Goal: Find specific page/section: Find specific page/section

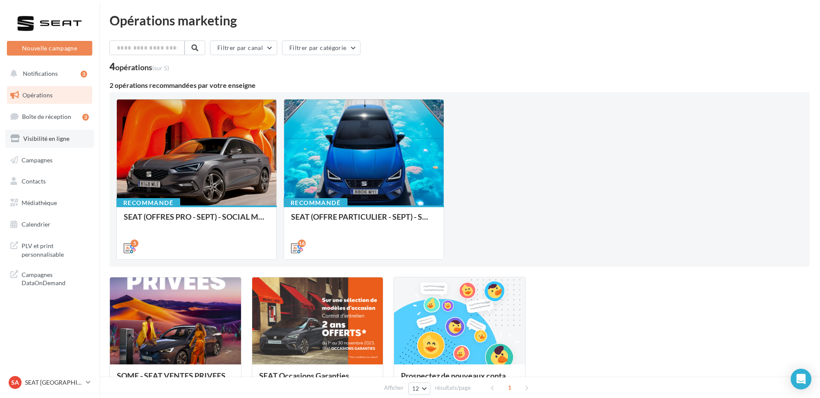
click at [47, 135] on span "Visibilité en ligne" at bounding box center [46, 138] width 46 height 7
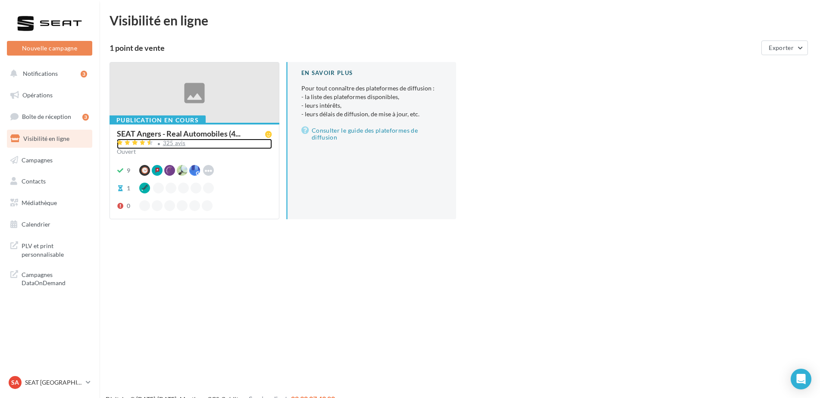
click at [174, 141] on div "325 avis" at bounding box center [174, 144] width 23 height 6
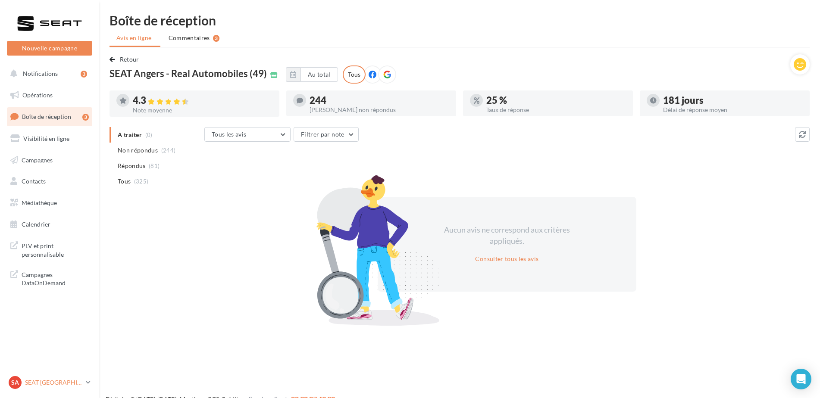
click at [44, 381] on p "SEAT [GEOGRAPHIC_DATA]" at bounding box center [53, 383] width 57 height 9
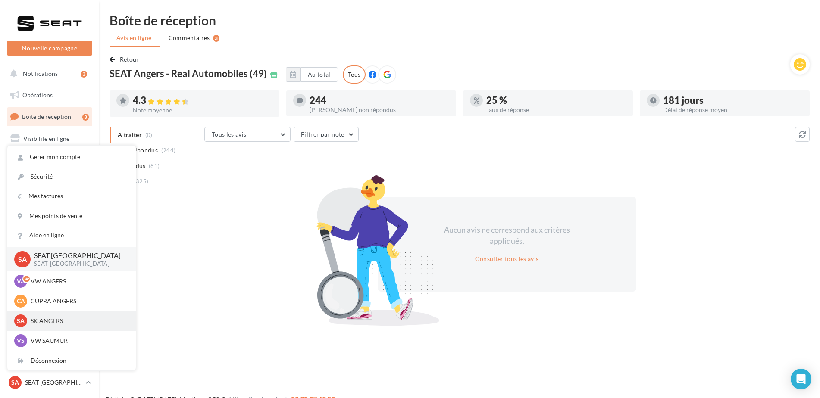
click at [56, 320] on p "SK ANGERS" at bounding box center [78, 321] width 95 height 9
